Goal: Navigation & Orientation: Go to known website

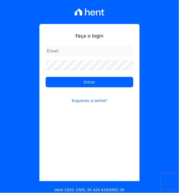
click at [97, 14] on icon at bounding box center [98, 12] width 5 height 5
